Goal: Navigation & Orientation: Find specific page/section

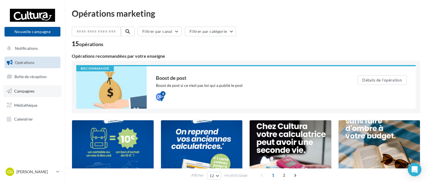
click at [49, 91] on link "Campagnes" at bounding box center [32, 91] width 58 height 12
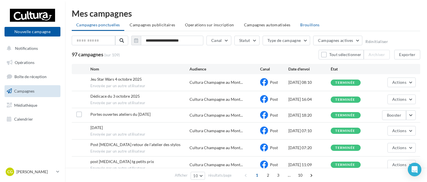
click at [304, 24] on span "Brouillons" at bounding box center [309, 24] width 19 height 5
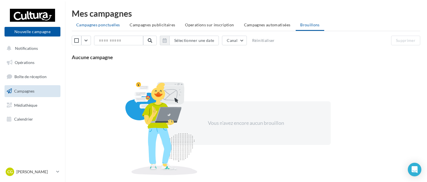
click at [100, 27] on span "Campagnes ponctuelles" at bounding box center [97, 24] width 43 height 5
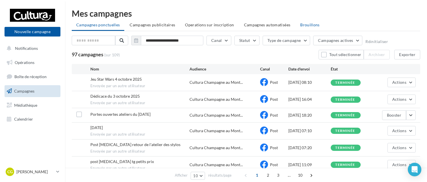
click at [308, 25] on span "Brouillons" at bounding box center [309, 24] width 19 height 5
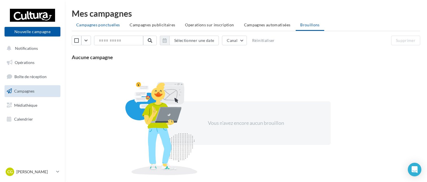
click at [99, 27] on span "Campagnes ponctuelles" at bounding box center [97, 24] width 43 height 5
